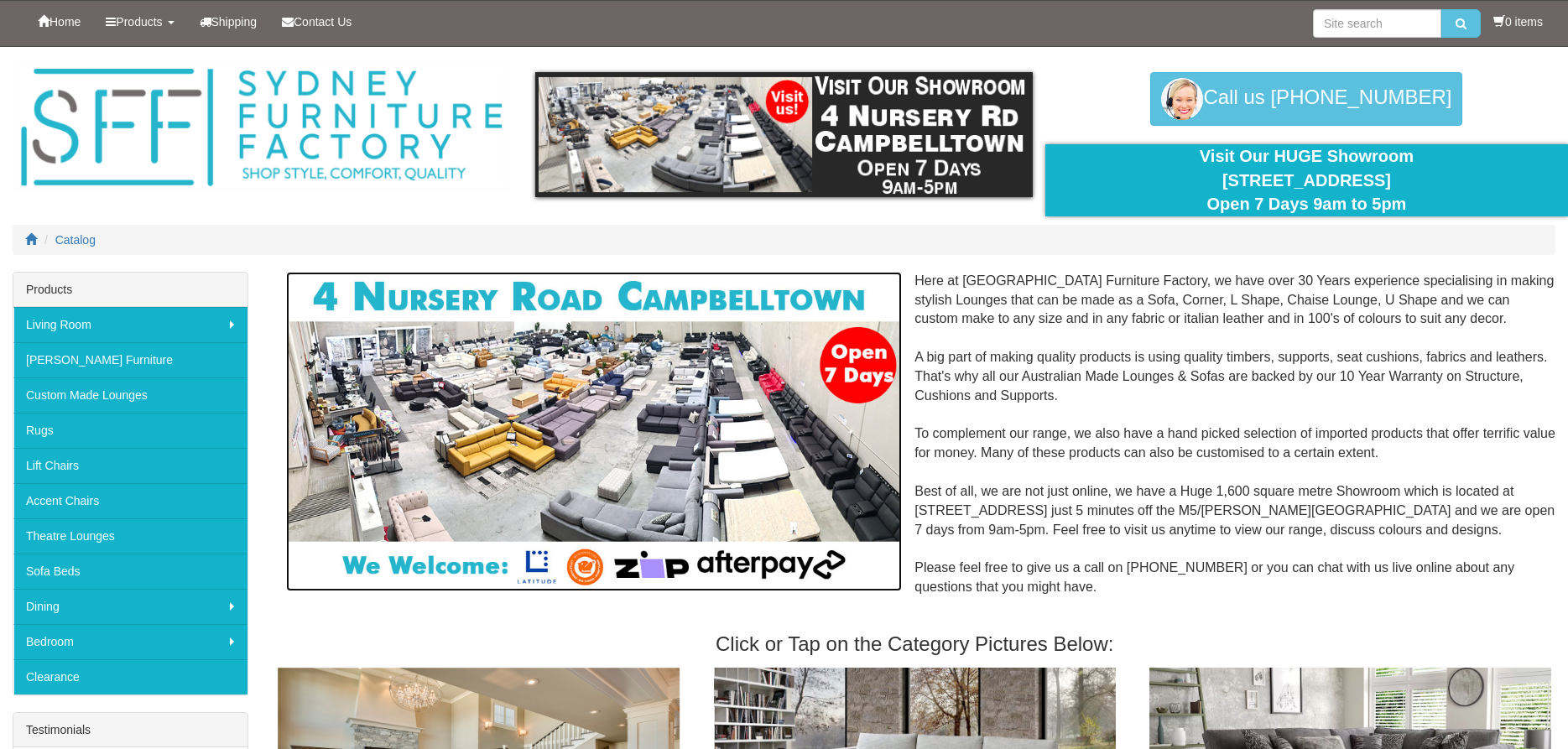
click at [643, 463] on img at bounding box center [594, 432] width 616 height 321
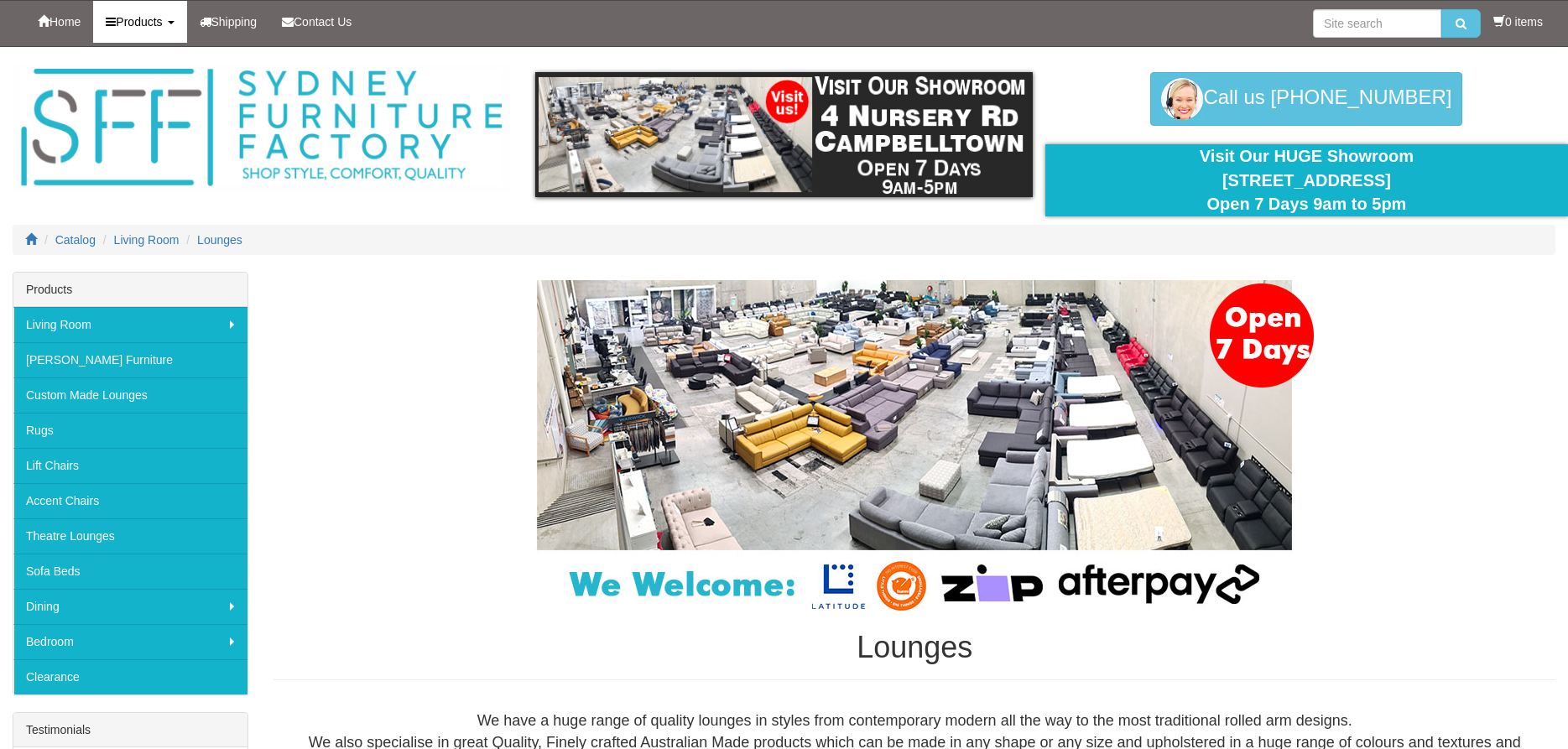
click at [149, 21] on span "Products" at bounding box center [139, 22] width 46 height 14
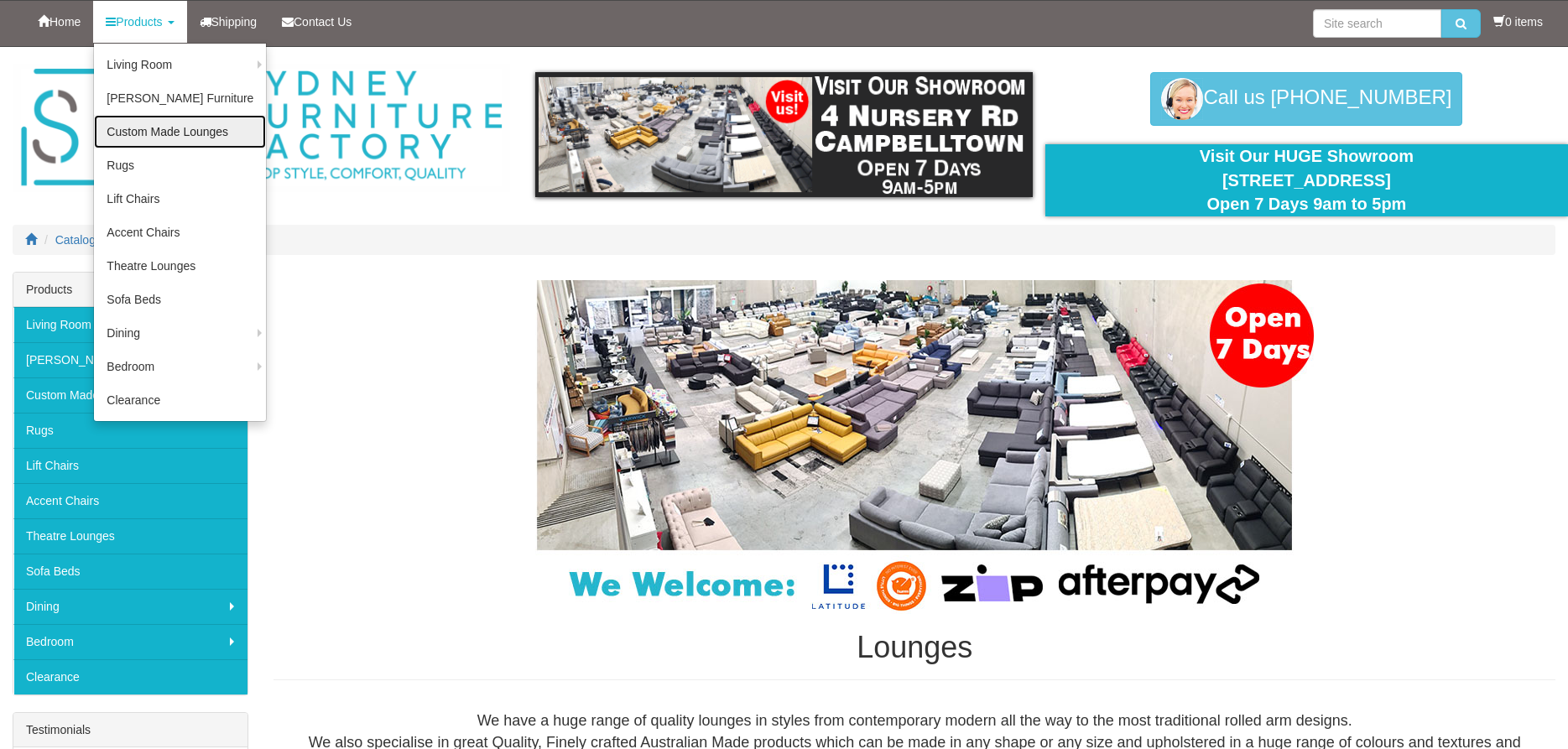
click at [188, 133] on link "Custom Made Lounges" at bounding box center [180, 131] width 172 height 33
